Goal: Task Accomplishment & Management: Complete application form

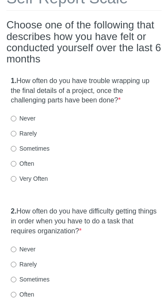
scroll to position [81, 0]
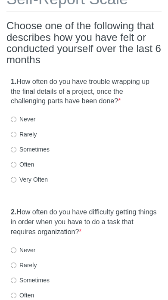
click at [16, 162] on input "Often" at bounding box center [14, 165] width 6 height 6
radio input "true"
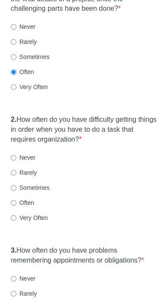
scroll to position [174, 0]
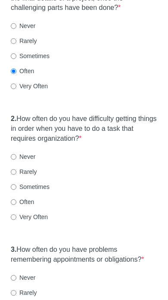
click at [14, 199] on input "Often" at bounding box center [14, 202] width 6 height 6
radio input "true"
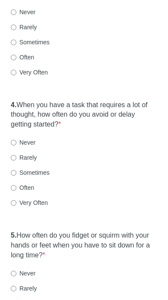
scroll to position [428, 0]
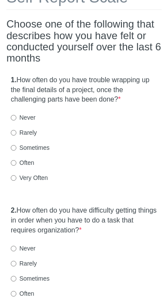
scroll to position [81, 0]
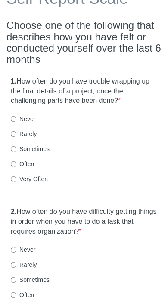
click at [16, 162] on input "Often" at bounding box center [14, 164] width 6 height 6
radio input "true"
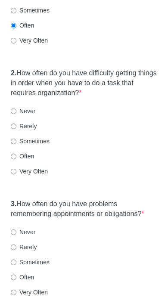
scroll to position [219, 0]
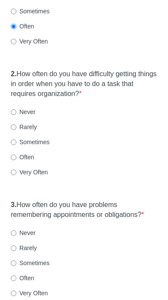
click at [25, 154] on label "Often" at bounding box center [22, 157] width 23 height 9
click at [16, 155] on input "Often" at bounding box center [14, 158] width 6 height 6
radio input "true"
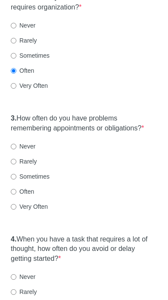
scroll to position [304, 0]
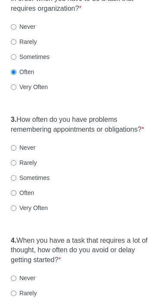
click at [36, 190] on div "Often" at bounding box center [84, 193] width 146 height 9
click at [34, 189] on label "Often" at bounding box center [22, 193] width 23 height 9
click at [16, 190] on input "Often" at bounding box center [14, 193] width 6 height 6
radio input "true"
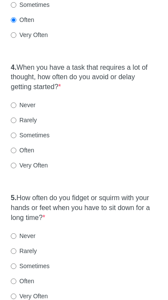
scroll to position [476, 0]
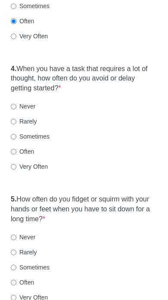
click at [23, 147] on label "Often" at bounding box center [22, 151] width 23 height 9
click at [16, 149] on input "Often" at bounding box center [14, 152] width 6 height 6
radio input "true"
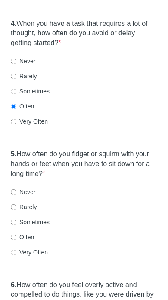
scroll to position [520, 0]
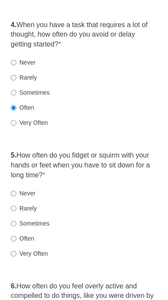
click at [41, 219] on label "Sometimes" at bounding box center [30, 223] width 39 height 9
click at [16, 221] on input "Sometimes" at bounding box center [14, 224] width 6 height 6
radio input "true"
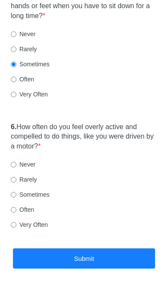
scroll to position [680, 0]
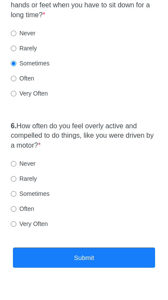
click at [39, 189] on label "Sometimes" at bounding box center [30, 193] width 39 height 9
click at [16, 191] on input "Sometimes" at bounding box center [14, 194] width 6 height 6
radio input "true"
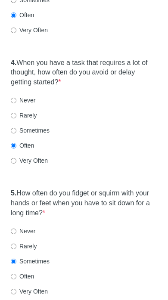
scroll to position [482, 0]
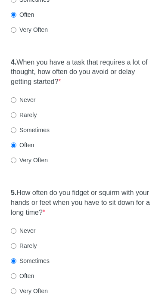
click at [14, 158] on input "Very Often" at bounding box center [14, 161] width 6 height 6
radio input "true"
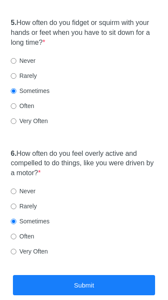
scroll to position [653, 0]
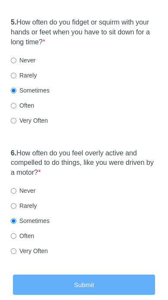
click at [88, 276] on button "Submit" at bounding box center [84, 285] width 142 height 20
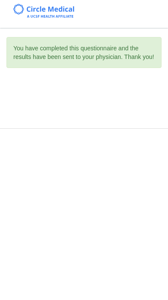
scroll to position [0, 0]
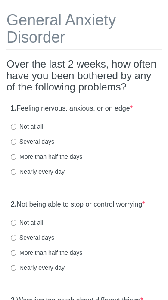
scroll to position [42, 0]
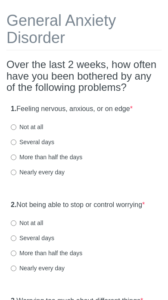
click at [36, 142] on label "Several days" at bounding box center [32, 142] width 43 height 9
click at [16, 142] on input "Several days" at bounding box center [14, 142] width 6 height 6
radio input "true"
click at [30, 227] on label "Not at all" at bounding box center [27, 223] width 32 height 9
click at [16, 226] on input "Not at all" at bounding box center [14, 223] width 6 height 6
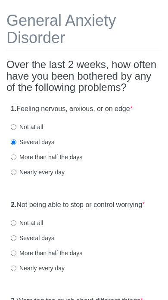
radio input "true"
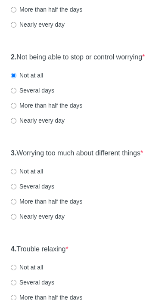
scroll to position [189, 0]
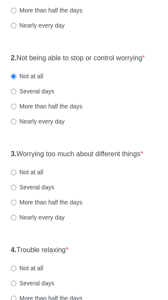
click at [38, 192] on label "Several days" at bounding box center [32, 187] width 43 height 9
click at [16, 190] on input "Several days" at bounding box center [14, 188] width 6 height 6
radio input "true"
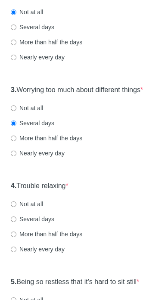
scroll to position [253, 0]
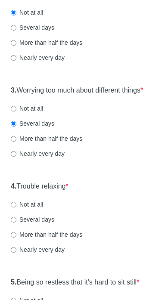
click at [35, 224] on label "Several days" at bounding box center [32, 219] width 43 height 9
click at [16, 223] on input "Several days" at bounding box center [14, 220] width 6 height 6
radio input "true"
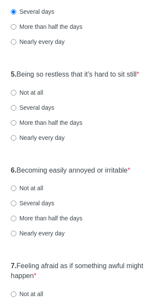
scroll to position [437, 0]
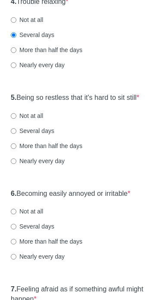
click at [16, 134] on input "Several days" at bounding box center [14, 131] width 6 height 6
radio input "true"
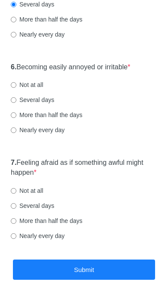
scroll to position [567, 0]
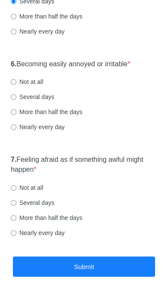
click at [32, 192] on label "Not at all" at bounding box center [27, 187] width 32 height 9
click at [16, 191] on input "Not at all" at bounding box center [14, 188] width 6 height 6
radio input "true"
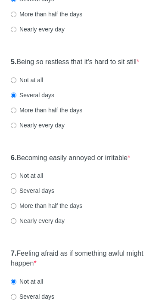
scroll to position [470, 0]
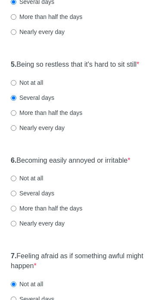
click at [38, 198] on label "Several days" at bounding box center [32, 193] width 43 height 9
click at [16, 196] on input "Several days" at bounding box center [14, 194] width 6 height 6
radio input "true"
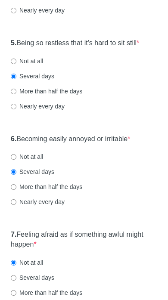
scroll to position [492, 0]
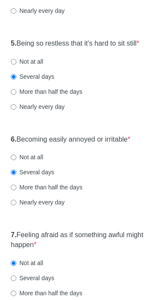
click at [29, 161] on label "Not at all" at bounding box center [27, 157] width 32 height 9
click at [16, 160] on input "Not at all" at bounding box center [14, 158] width 6 height 6
radio input "true"
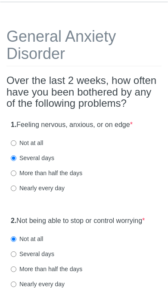
scroll to position [0, 0]
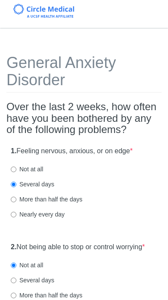
click at [42, 171] on label "Not at all" at bounding box center [27, 169] width 32 height 9
click at [16, 171] on input "Not at all" at bounding box center [14, 170] width 6 height 6
radio input "true"
click at [43, 180] on label "Several days" at bounding box center [32, 184] width 43 height 9
click at [16, 182] on input "Several days" at bounding box center [14, 185] width 6 height 6
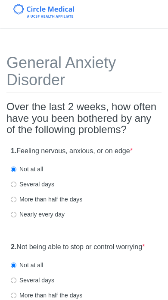
radio input "true"
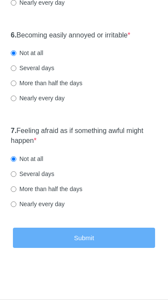
scroll to position [601, 0]
click at [102, 239] on button "Submit" at bounding box center [84, 238] width 142 height 20
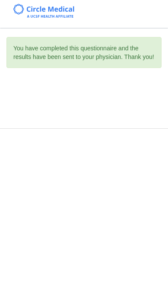
scroll to position [0, 0]
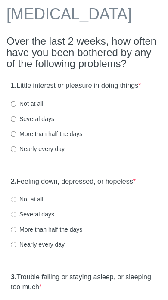
scroll to position [48, 0]
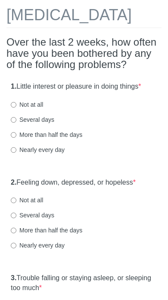
click at [37, 109] on label "Not at all" at bounding box center [27, 104] width 32 height 9
click at [16, 108] on input "Not at all" at bounding box center [14, 105] width 6 height 6
radio input "true"
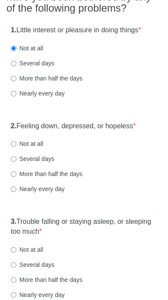
scroll to position [108, 0]
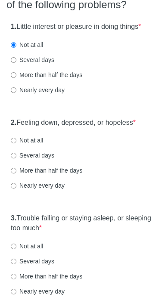
click at [40, 145] on label "Not at all" at bounding box center [27, 140] width 32 height 9
click at [16, 143] on input "Not at all" at bounding box center [14, 141] width 6 height 6
radio input "true"
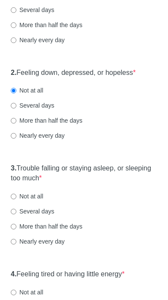
scroll to position [157, 0]
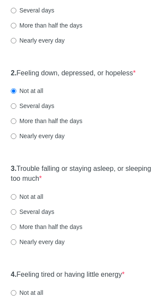
click at [43, 216] on label "Several days" at bounding box center [32, 211] width 43 height 9
click at [16, 215] on input "Several days" at bounding box center [14, 212] width 6 height 6
radio input "true"
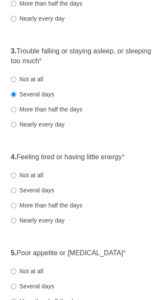
scroll to position [275, 0]
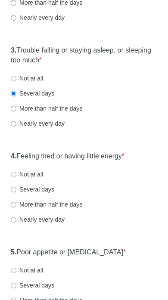
click at [16, 192] on input "Several days" at bounding box center [14, 190] width 6 height 6
radio input "true"
click at [43, 275] on label "Not at all" at bounding box center [27, 270] width 32 height 9
click at [16, 273] on input "Not at all" at bounding box center [14, 271] width 6 height 6
radio input "true"
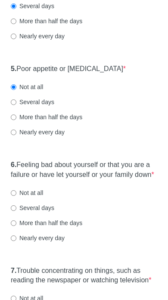
scroll to position [458, 0]
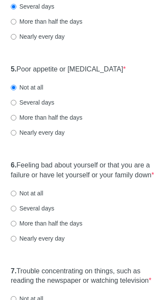
click at [31, 210] on div "6. Feeling bad about yourself or that you are a failure or have let yourself or…" at bounding box center [83, 205] width 155 height 99
click at [33, 198] on label "Not at all" at bounding box center [27, 193] width 32 height 9
click at [16, 196] on input "Not at all" at bounding box center [14, 194] width 6 height 6
radio input "true"
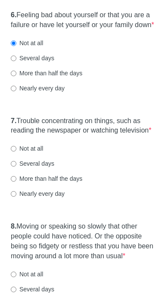
scroll to position [609, 0]
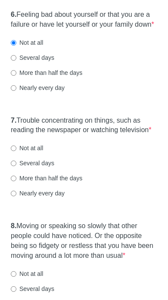
click at [47, 167] on label "Several days" at bounding box center [32, 163] width 43 height 9
click at [16, 166] on input "Several days" at bounding box center [14, 164] width 6 height 6
radio input "true"
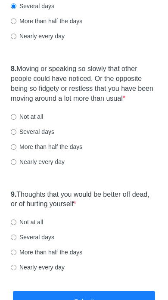
scroll to position [767, 0]
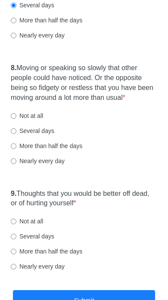
click at [44, 135] on label "Several days" at bounding box center [32, 131] width 43 height 9
click at [16, 134] on input "Several days" at bounding box center [14, 131] width 6 height 6
radio input "true"
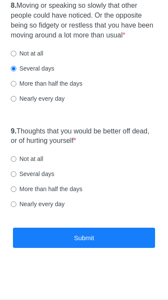
scroll to position [853, 0]
click at [38, 163] on label "Not at all" at bounding box center [27, 159] width 32 height 9
click at [16, 162] on input "Not at all" at bounding box center [14, 159] width 6 height 6
radio input "true"
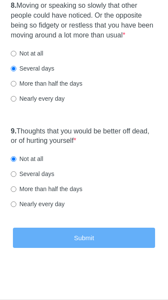
click at [99, 242] on button "Submit" at bounding box center [84, 238] width 142 height 20
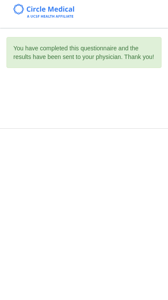
scroll to position [0, 0]
